Goal: Information Seeking & Learning: Learn about a topic

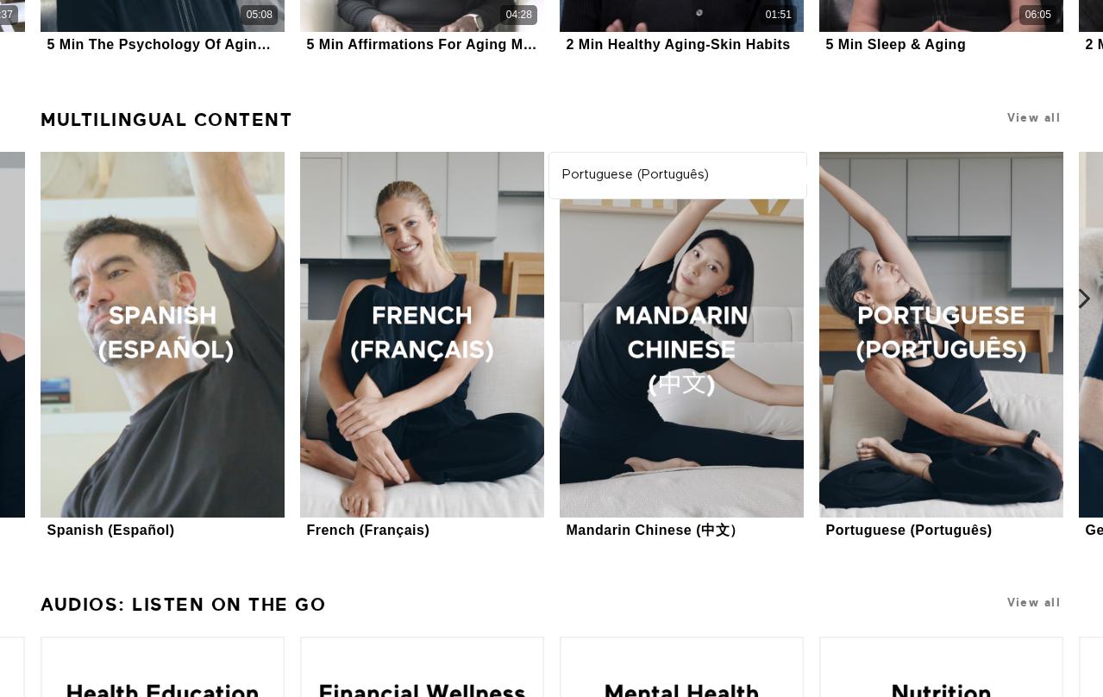
scroll to position [1238, 0]
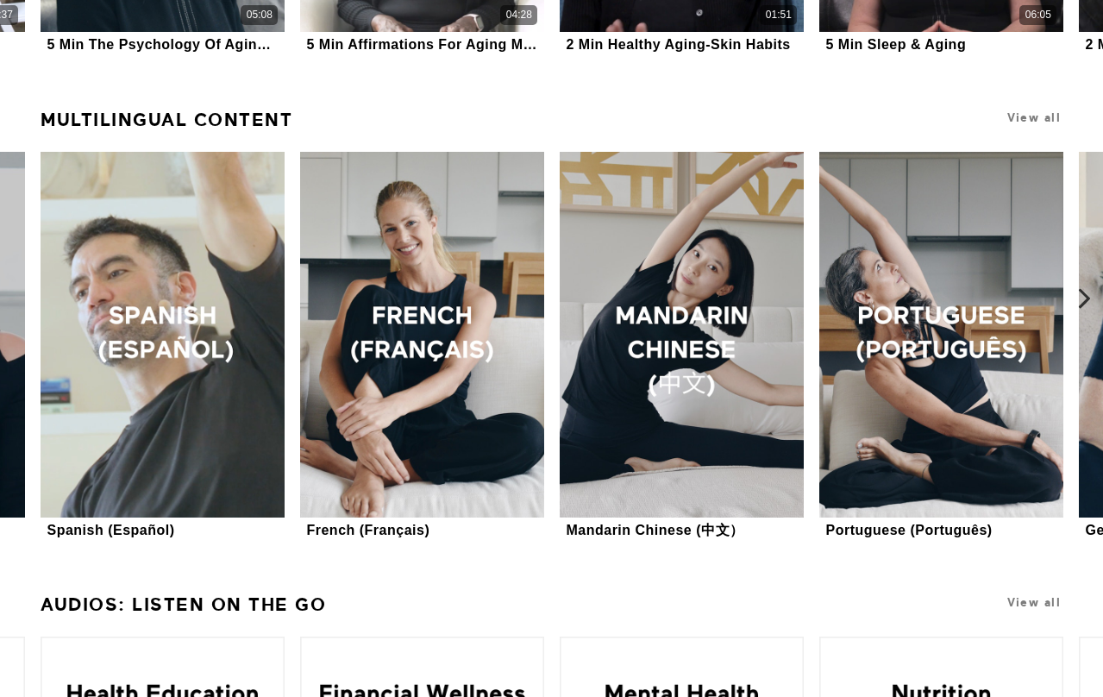
click at [1087, 293] on icon at bounding box center [1085, 298] width 22 height 22
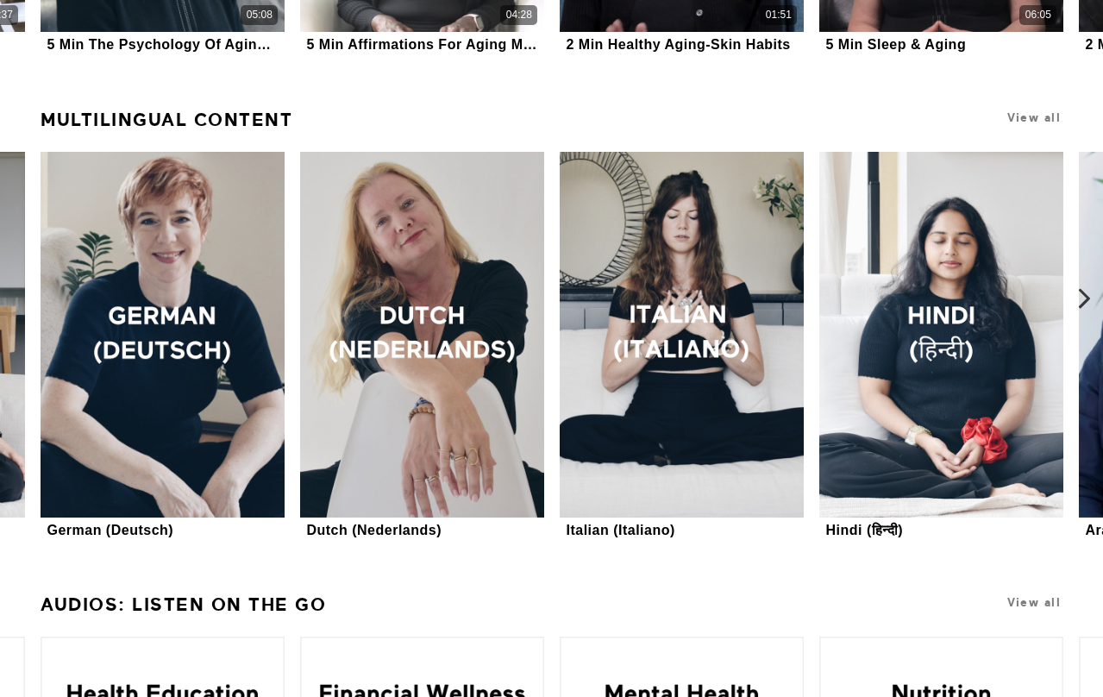
click at [1087, 293] on icon at bounding box center [1085, 298] width 22 height 22
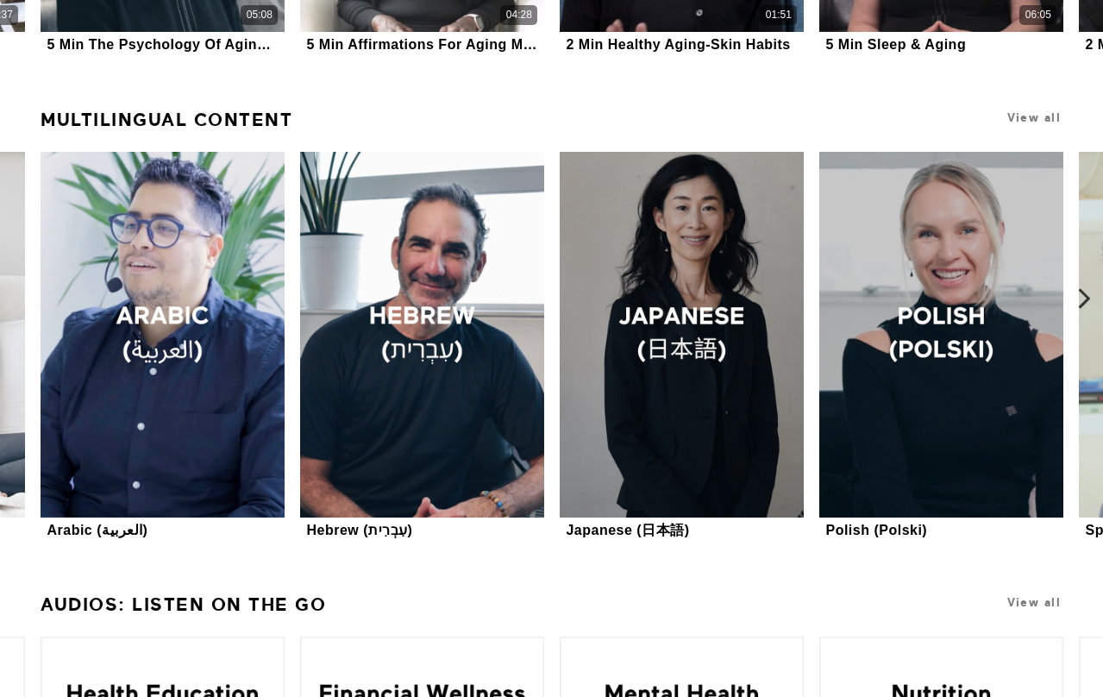
click at [1087, 293] on icon at bounding box center [1085, 298] width 22 height 22
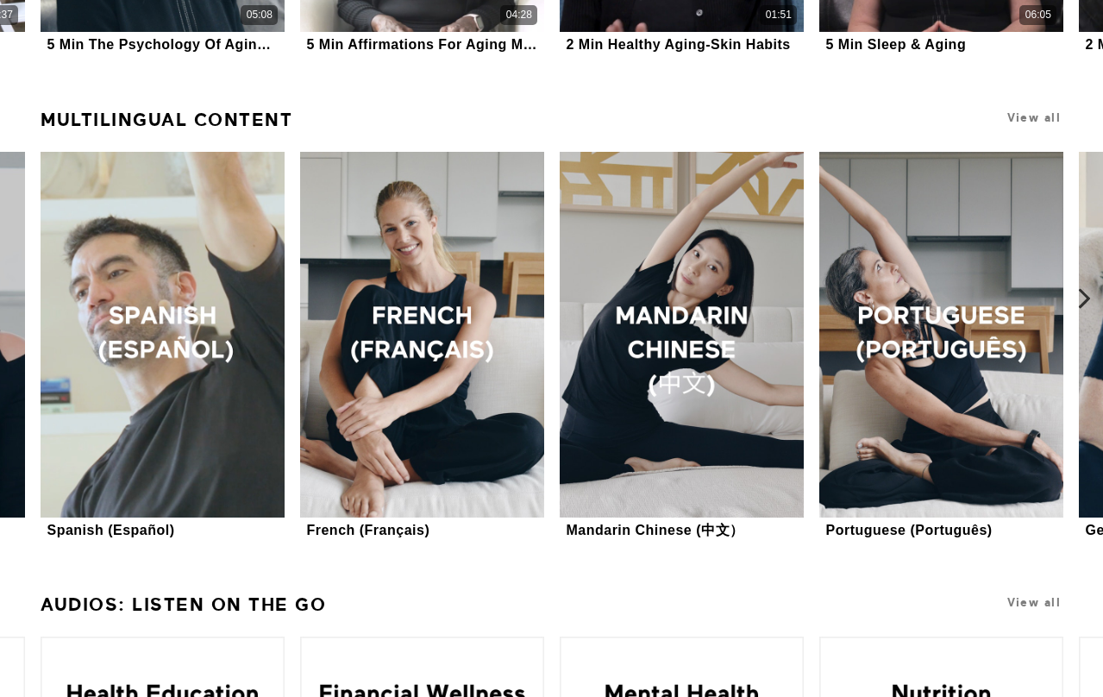
click at [1087, 293] on icon at bounding box center [1085, 298] width 22 height 22
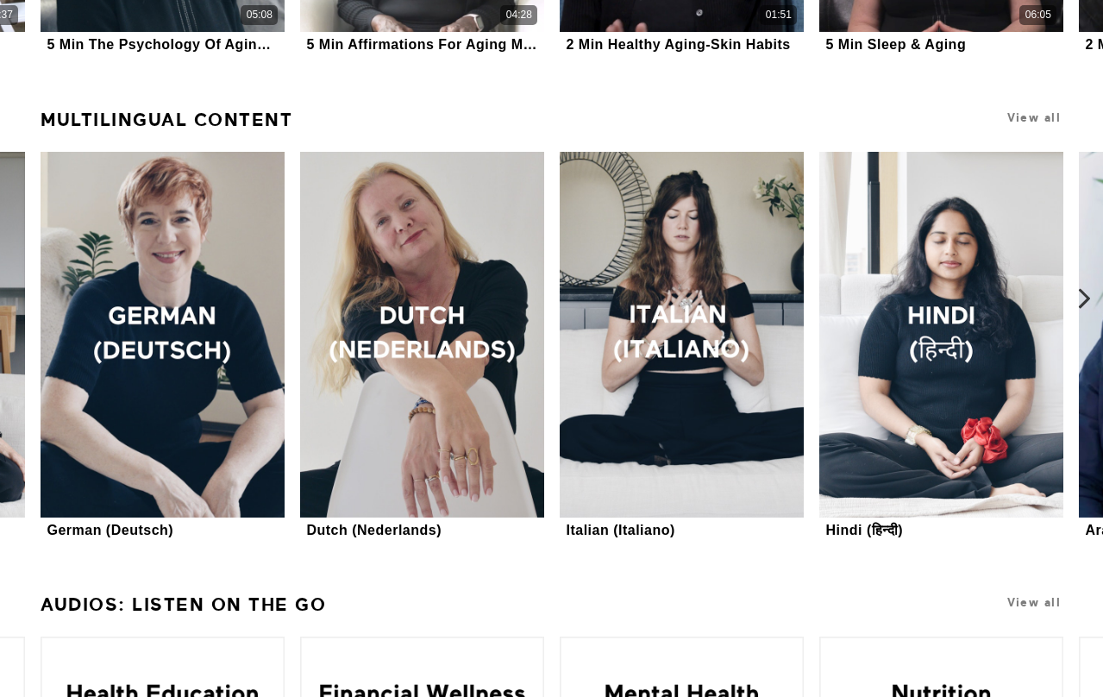
click at [1087, 293] on icon at bounding box center [1085, 298] width 22 height 22
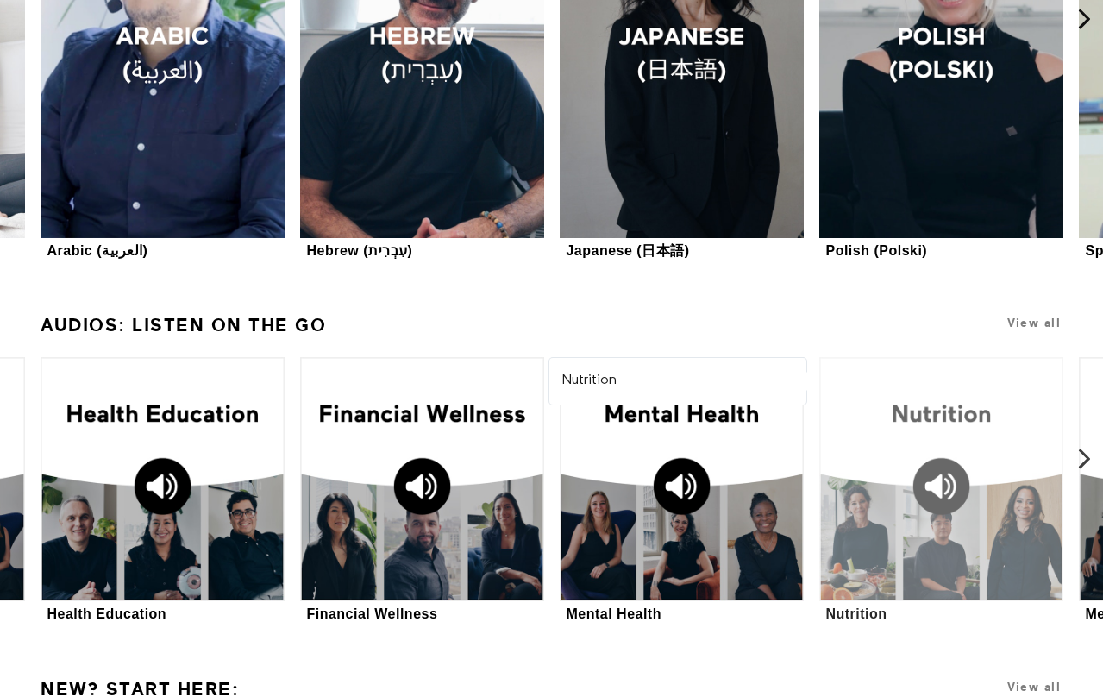
scroll to position [1517, 0]
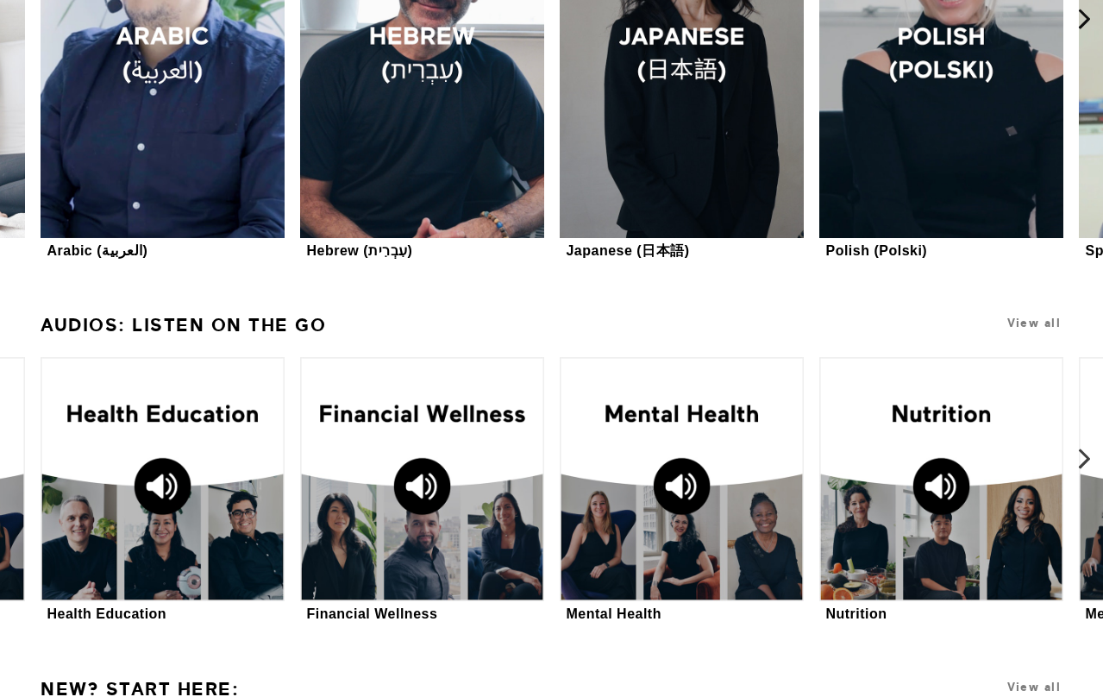
click at [1087, 452] on icon at bounding box center [1085, 459] width 22 height 22
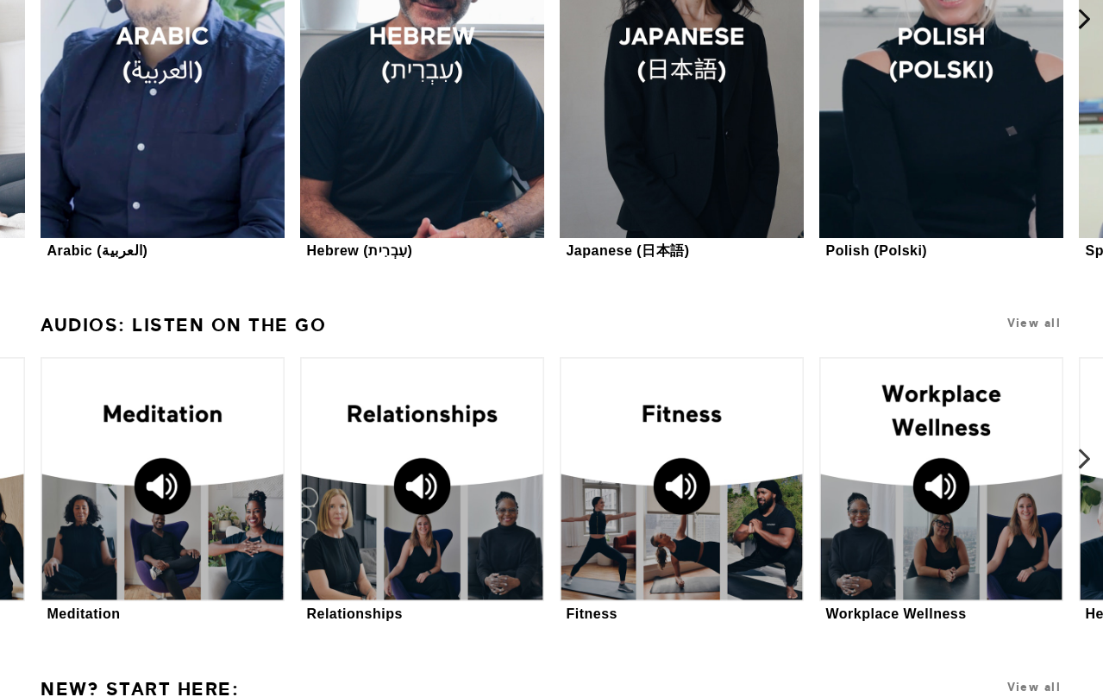
click at [1087, 452] on icon at bounding box center [1085, 459] width 22 height 22
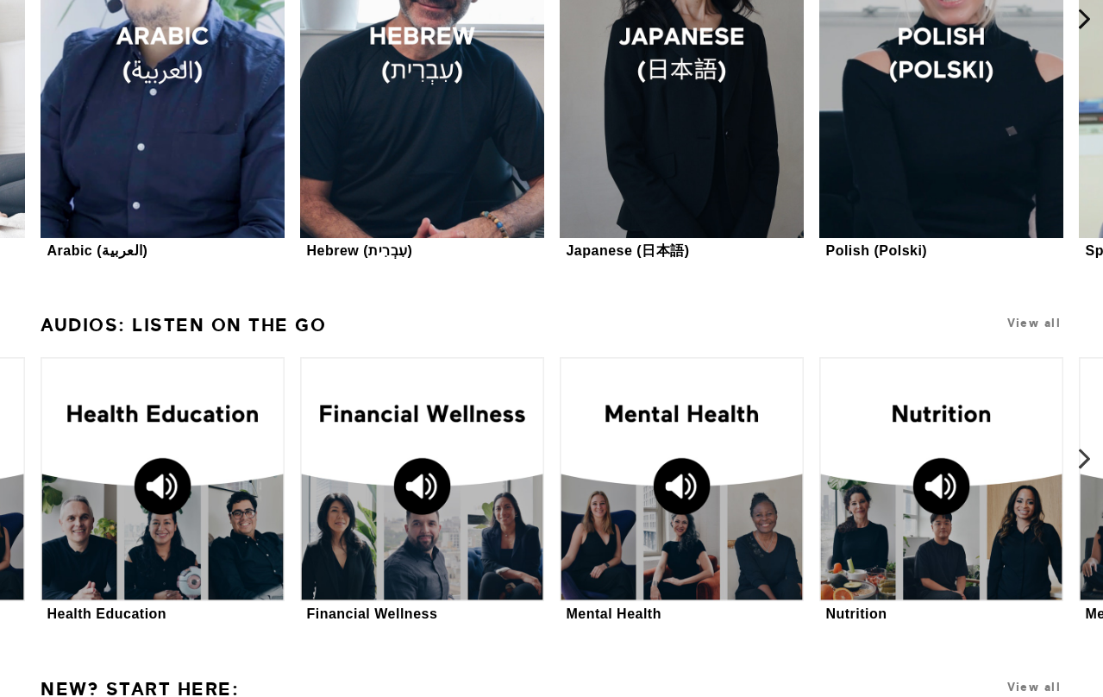
click at [1087, 452] on icon at bounding box center [1085, 459] width 22 height 22
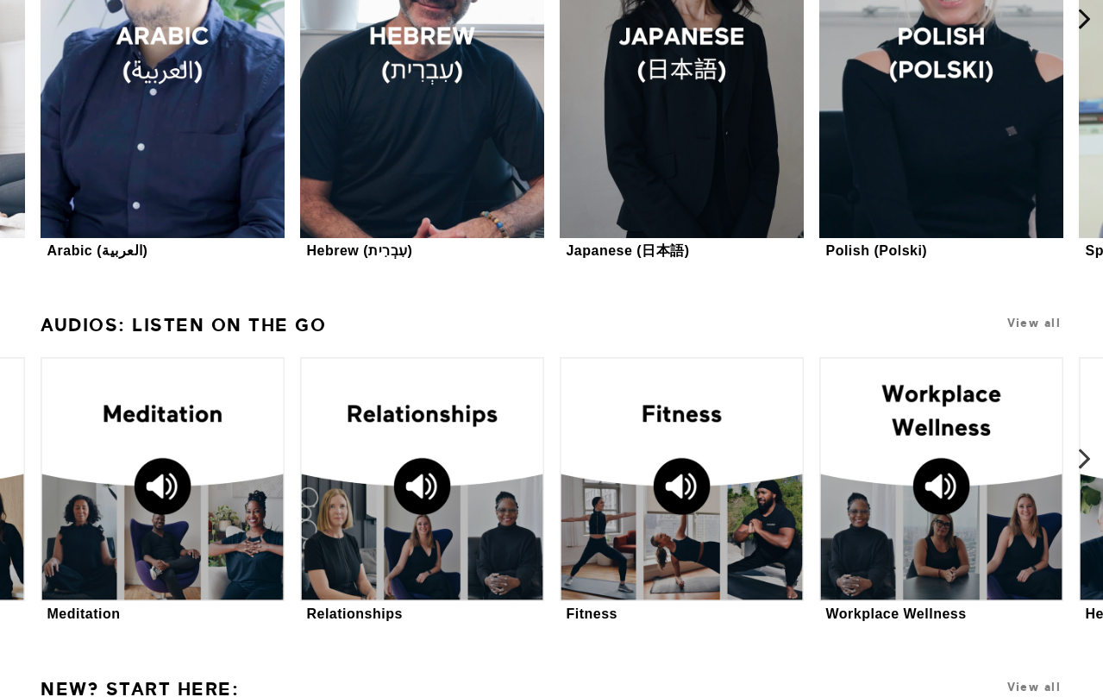
click at [1087, 452] on icon at bounding box center [1085, 459] width 22 height 22
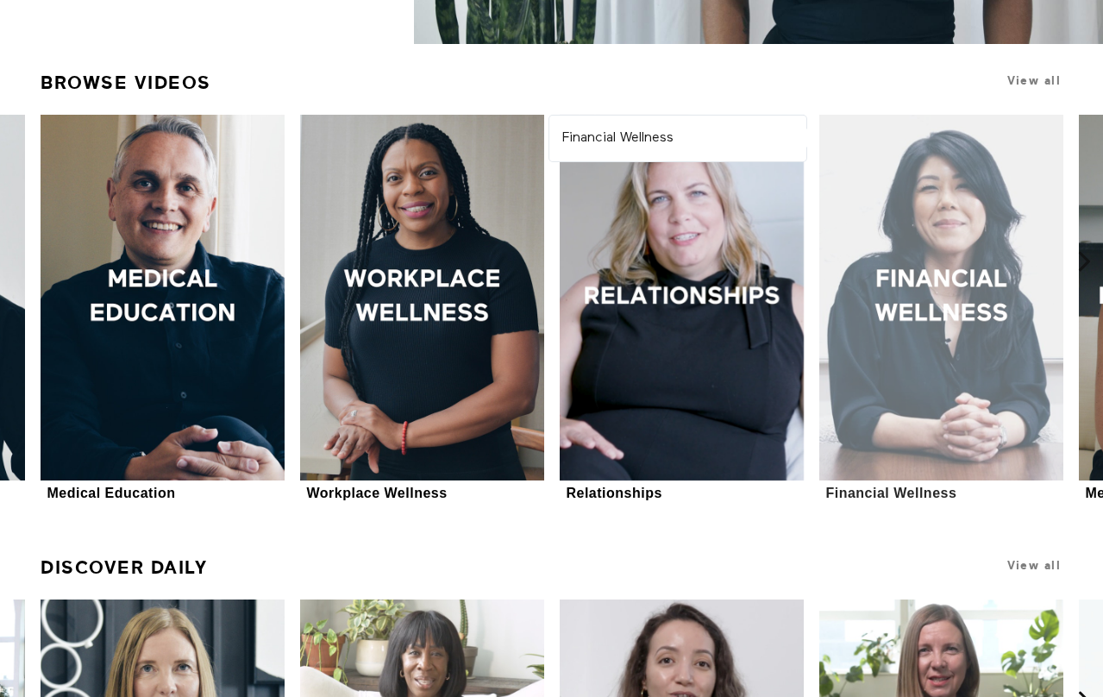
scroll to position [426, 0]
click at [957, 285] on div at bounding box center [941, 298] width 244 height 366
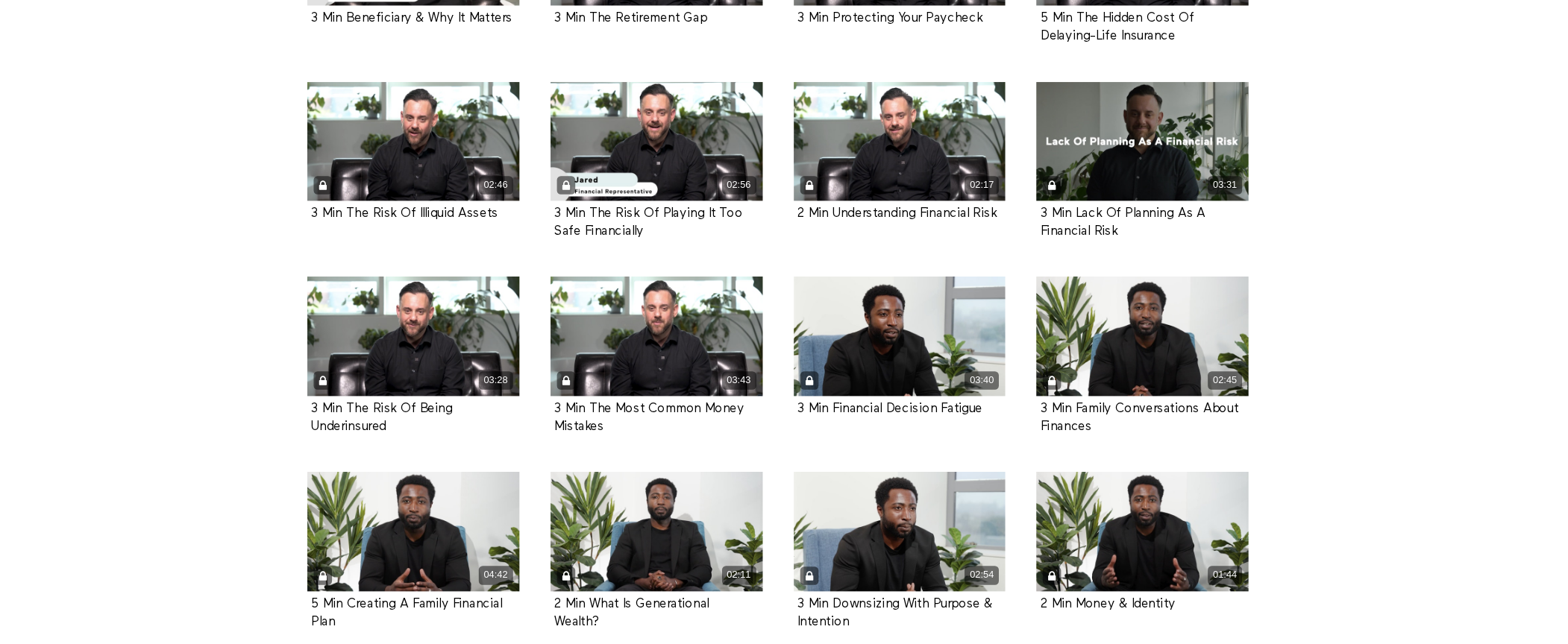
scroll to position [838, 0]
